Goal: Information Seeking & Learning: Learn about a topic

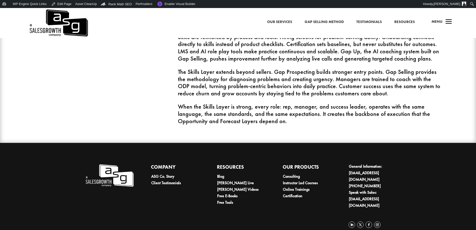
scroll to position [630, 0]
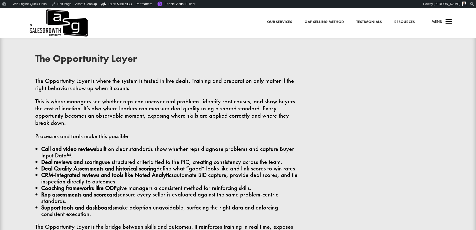
scroll to position [800, 0]
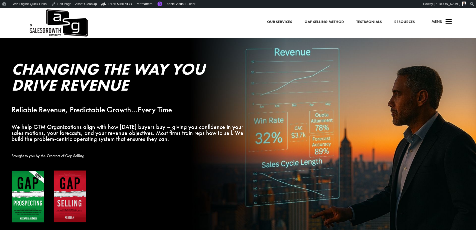
click at [373, 22] on link "Testimonials" at bounding box center [370, 22] width 26 height 7
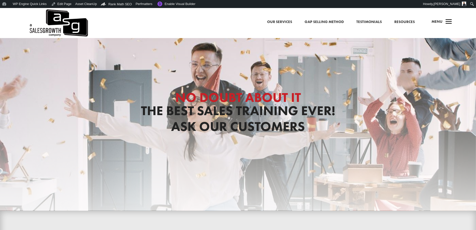
click at [369, 22] on link "Testimonials" at bounding box center [370, 22] width 26 height 7
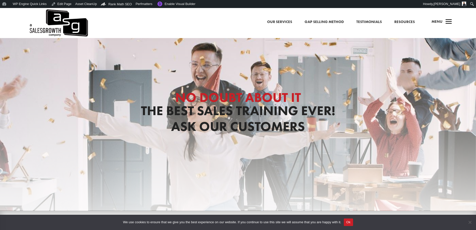
click at [440, 23] on span "Menu" at bounding box center [437, 21] width 11 height 5
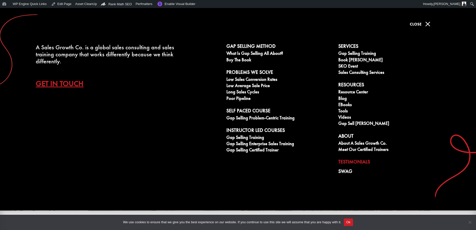
click at [425, 23] on span "M" at bounding box center [428, 24] width 10 height 10
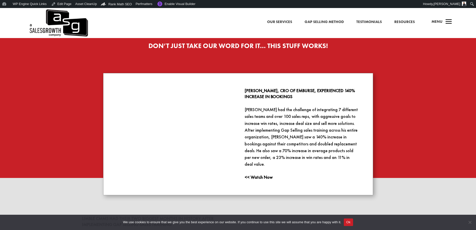
scroll to position [700, 0]
